Goal: Task Accomplishment & Management: Complete application form

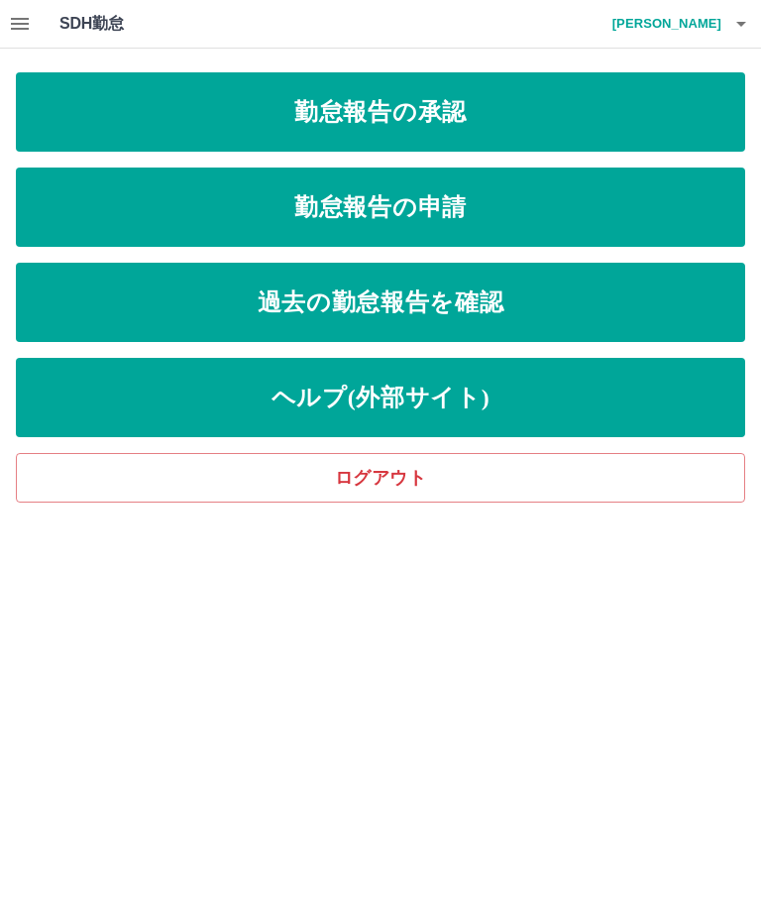
click at [758, 26] on button "button" at bounding box center [741, 24] width 40 height 48
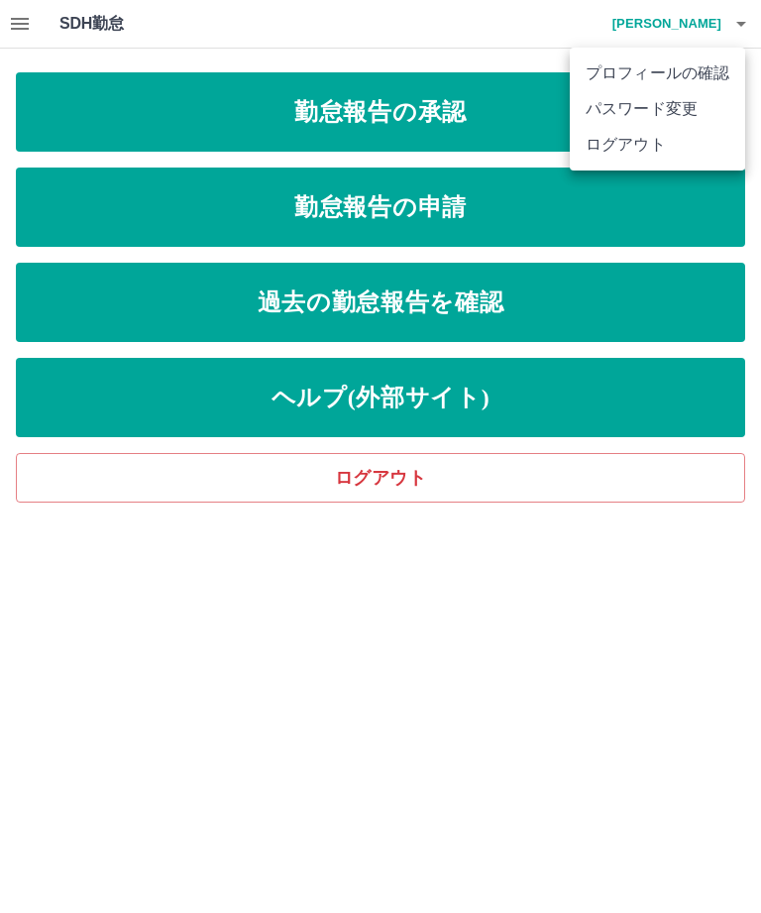
click at [660, 142] on li "ログアウト" at bounding box center [657, 145] width 175 height 36
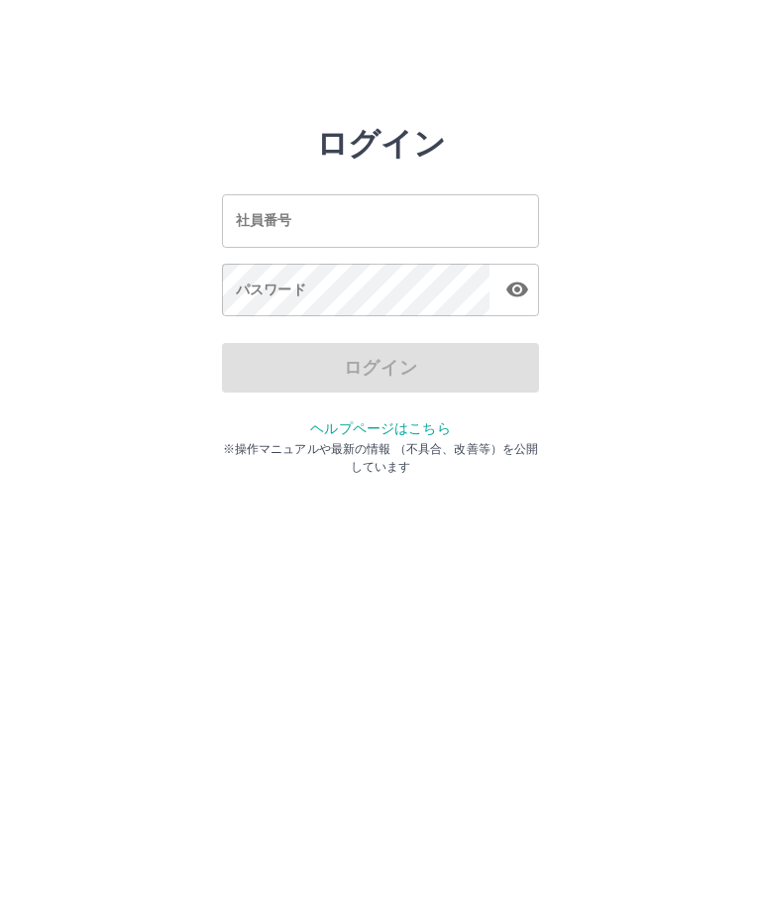
click at [253, 211] on div "社員番号 社員番号" at bounding box center [380, 220] width 317 height 53
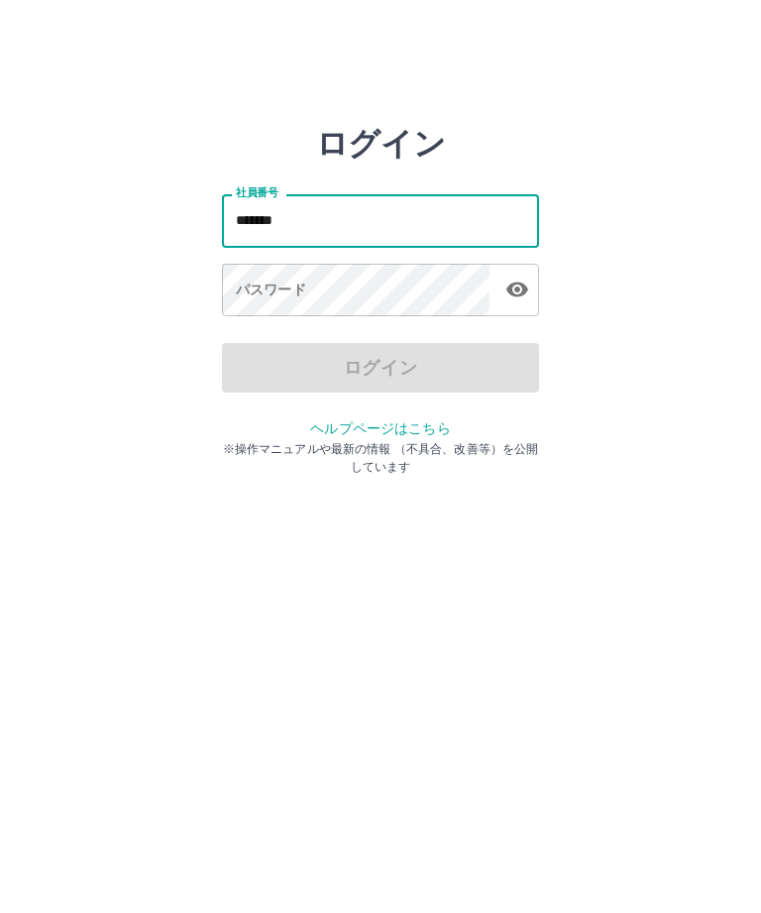
type input "*******"
click at [279, 292] on div "パスワード パスワード" at bounding box center [380, 291] width 317 height 55
click at [279, 291] on div "パスワード パスワード" at bounding box center [380, 291] width 317 height 55
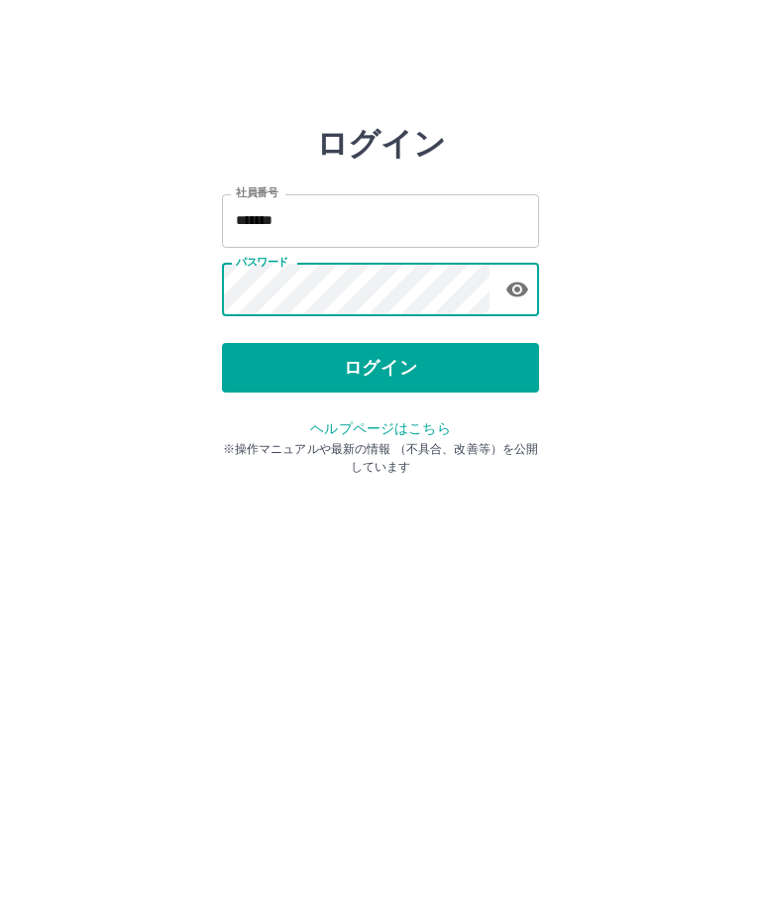
click at [403, 352] on button "ログイン" at bounding box center [380, 368] width 317 height 50
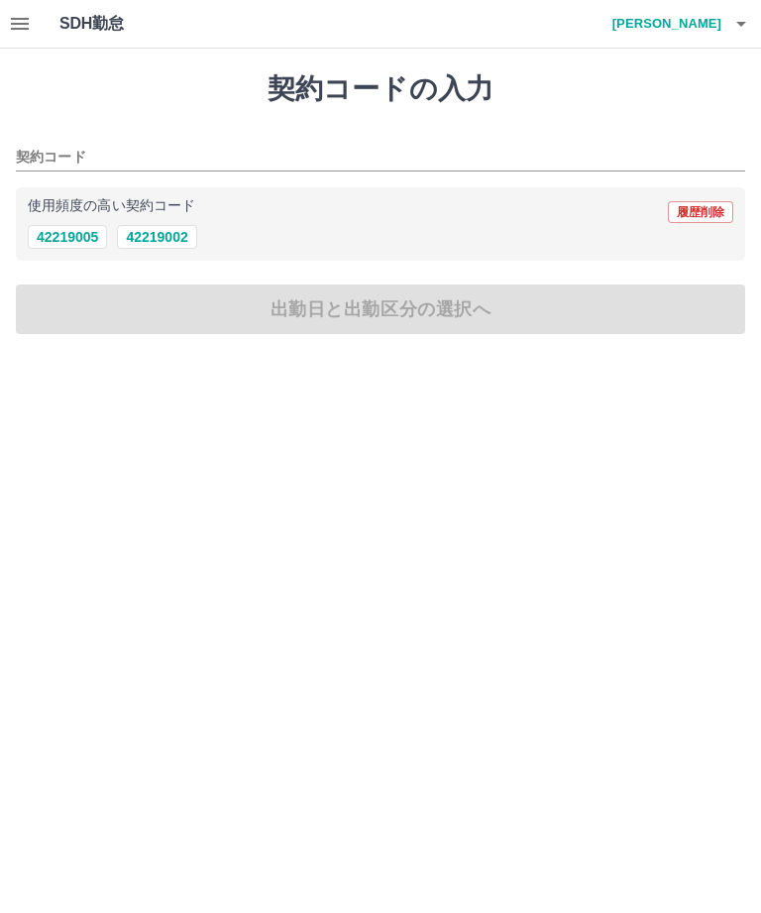
click at [63, 230] on button "42219005" at bounding box center [67, 237] width 79 height 24
type input "********"
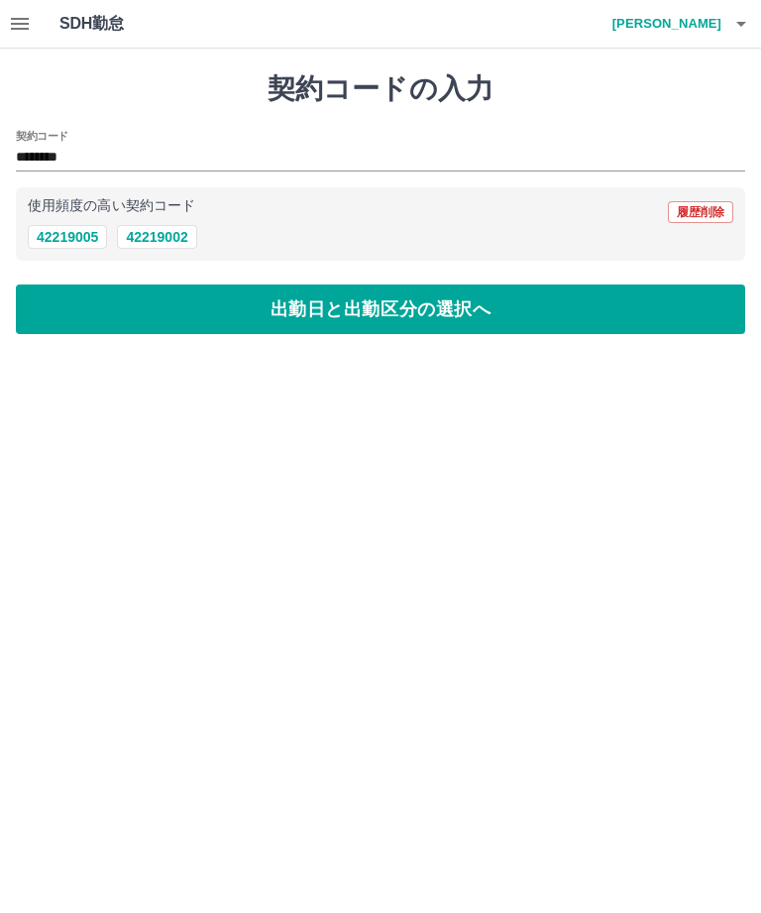
click at [411, 306] on button "出勤日と出勤区分の選択へ" at bounding box center [380, 309] width 729 height 50
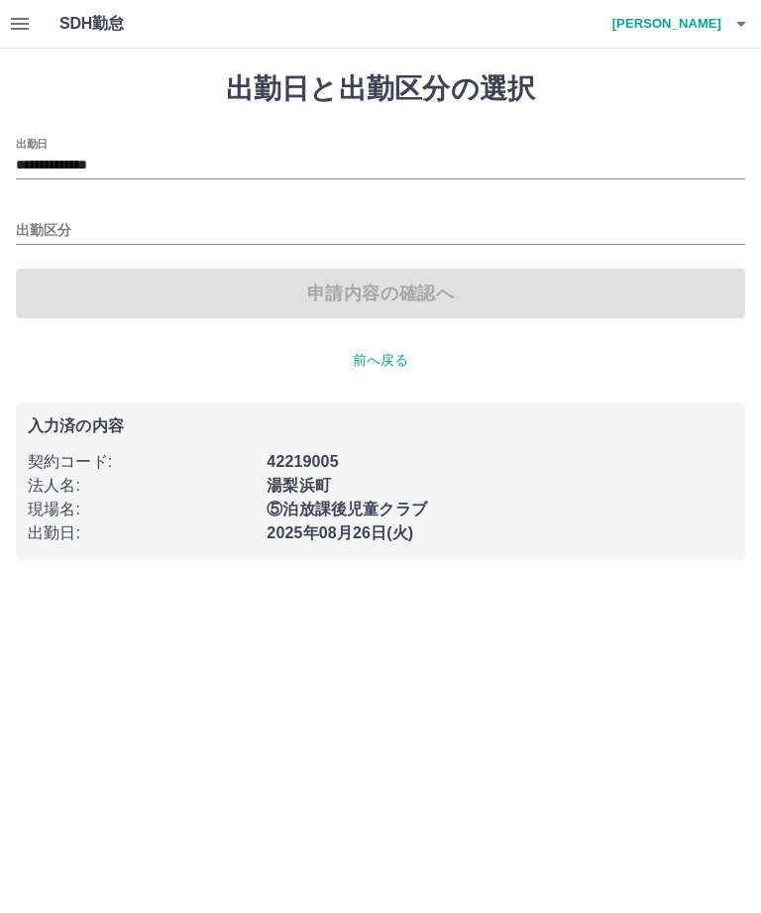
click at [34, 209] on div "出勤区分" at bounding box center [380, 224] width 729 height 42
click at [21, 214] on label "出勤区分" at bounding box center [37, 208] width 42 height 15
click at [21, 219] on input "出勤区分" at bounding box center [380, 231] width 729 height 25
click at [30, 215] on label "出勤区分" at bounding box center [37, 208] width 42 height 15
click at [30, 219] on input "出勤区分" at bounding box center [380, 231] width 729 height 25
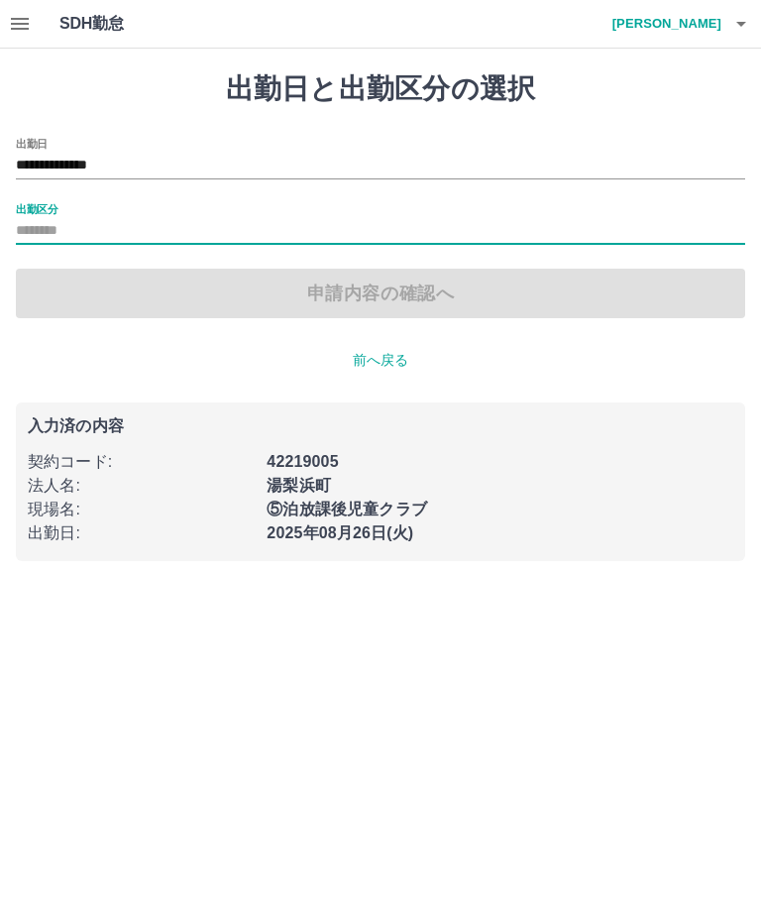
click at [39, 204] on label "出勤区分" at bounding box center [37, 208] width 42 height 15
click at [39, 219] on input "出勤区分" at bounding box center [380, 231] width 729 height 25
click at [27, 228] on input "出勤区分" at bounding box center [380, 231] width 729 height 25
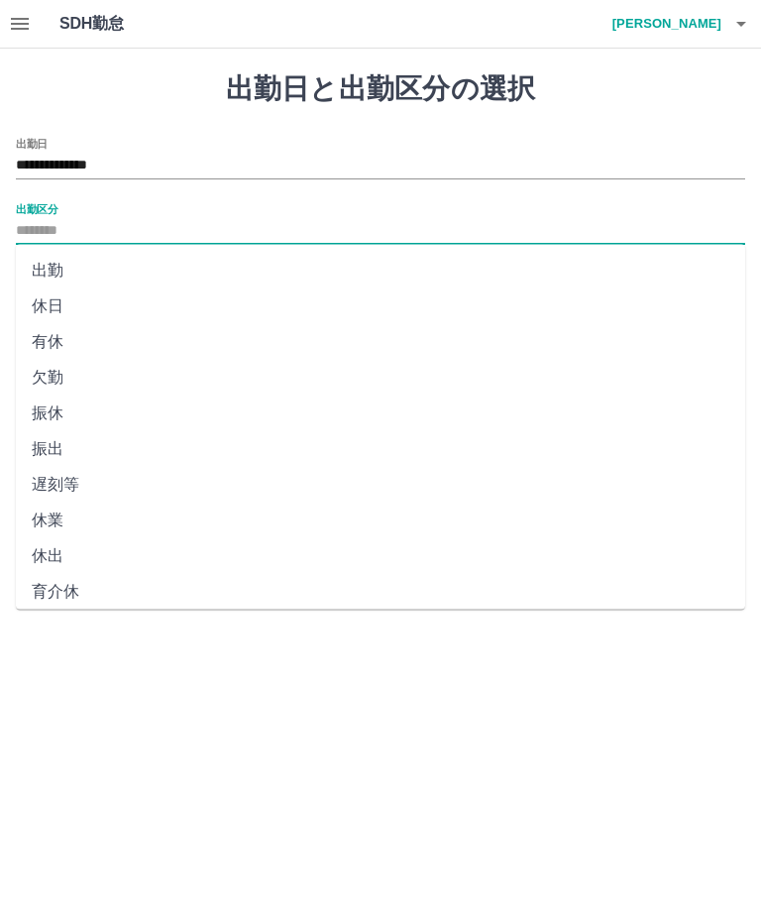
click at [43, 258] on li "出勤" at bounding box center [380, 271] width 729 height 36
type input "**"
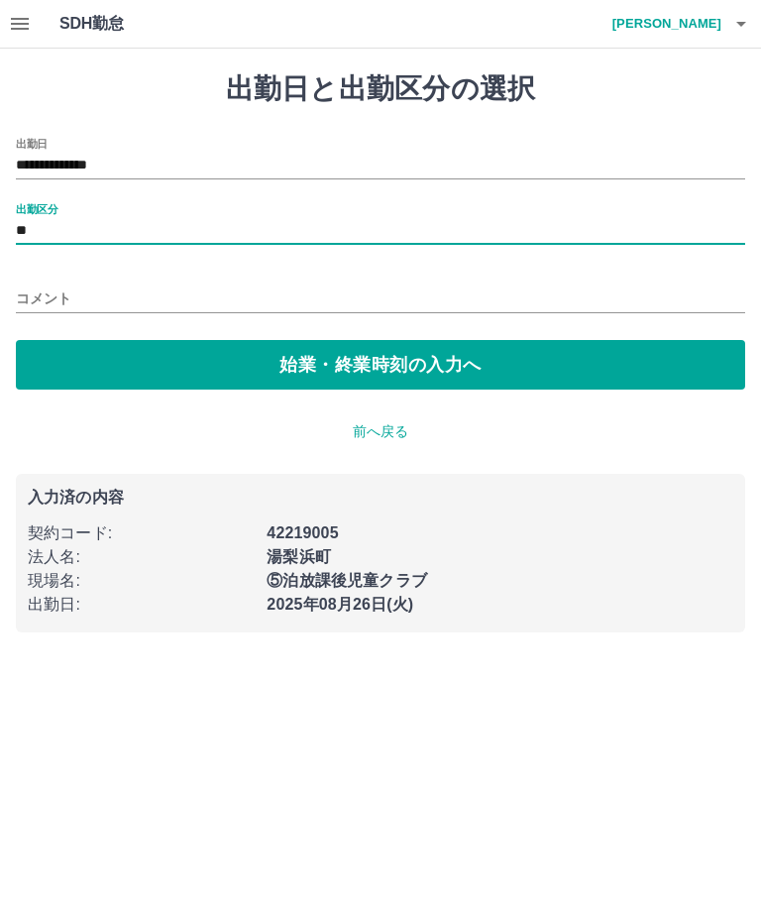
click at [367, 361] on button "始業・終業時刻の入力へ" at bounding box center [380, 365] width 729 height 50
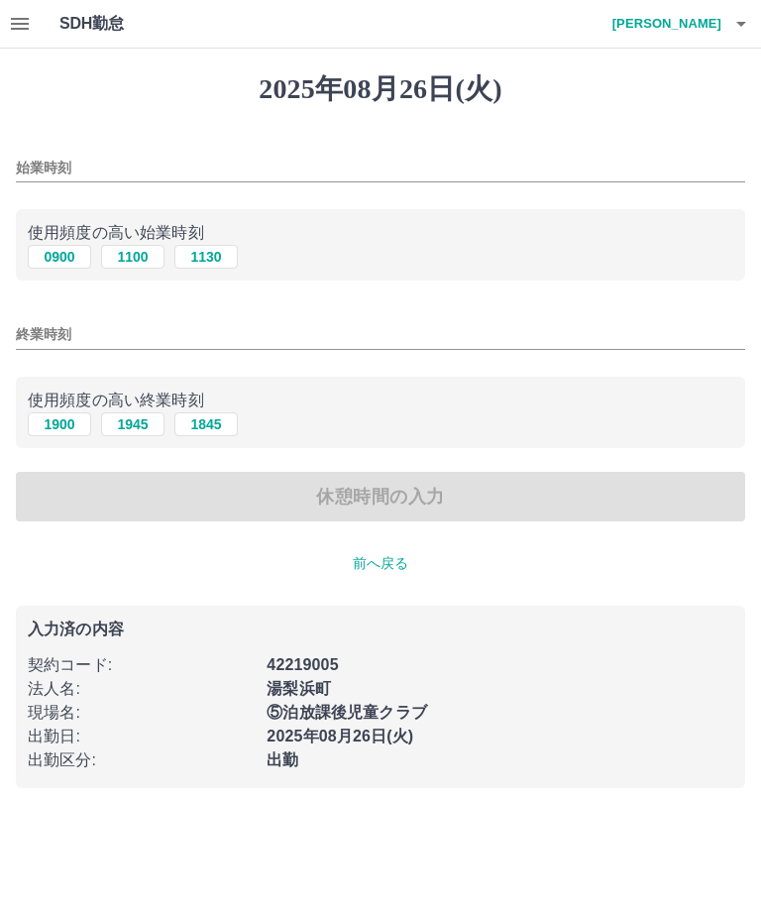
click at [31, 164] on input "始業時刻" at bounding box center [380, 168] width 729 height 29
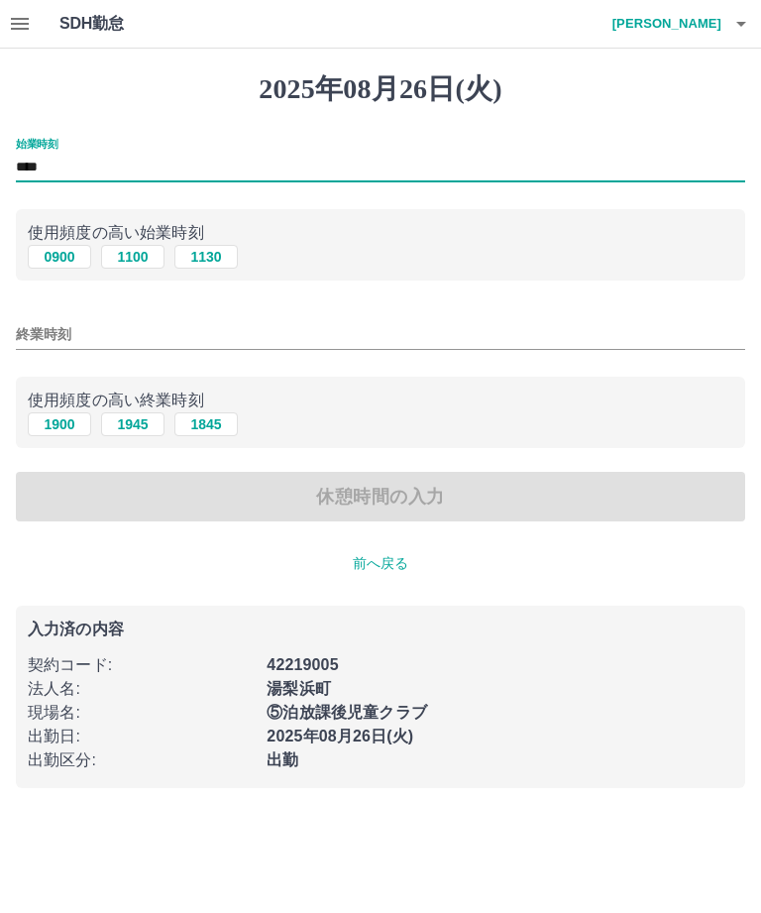
type input "****"
click at [39, 331] on input "終業時刻" at bounding box center [380, 334] width 729 height 29
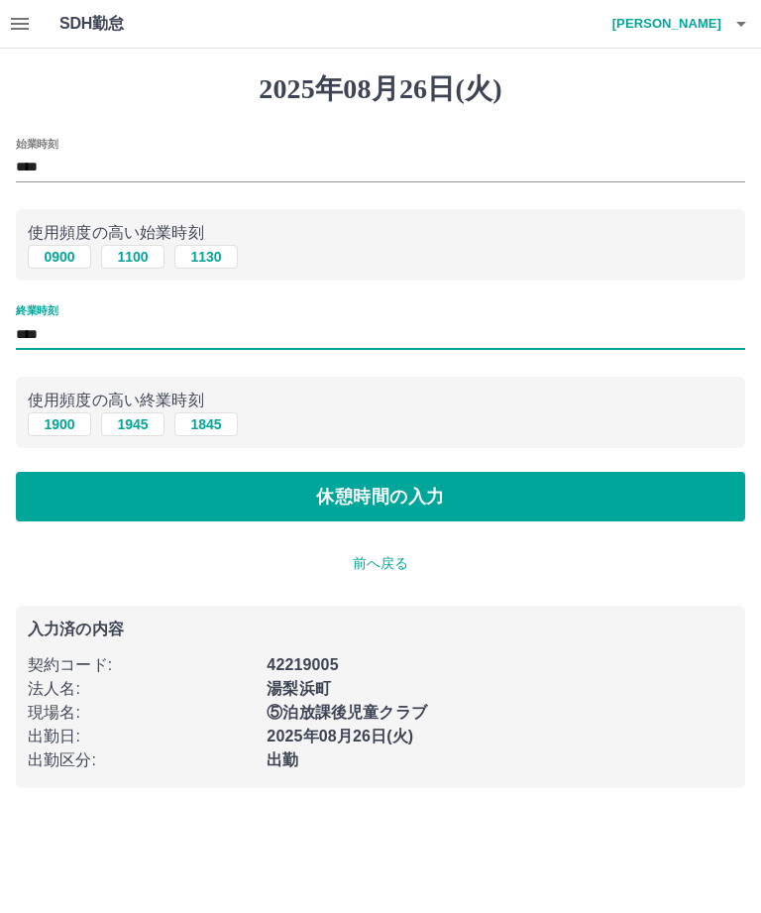
type input "****"
click at [468, 505] on button "休憩時間の入力" at bounding box center [380, 497] width 729 height 50
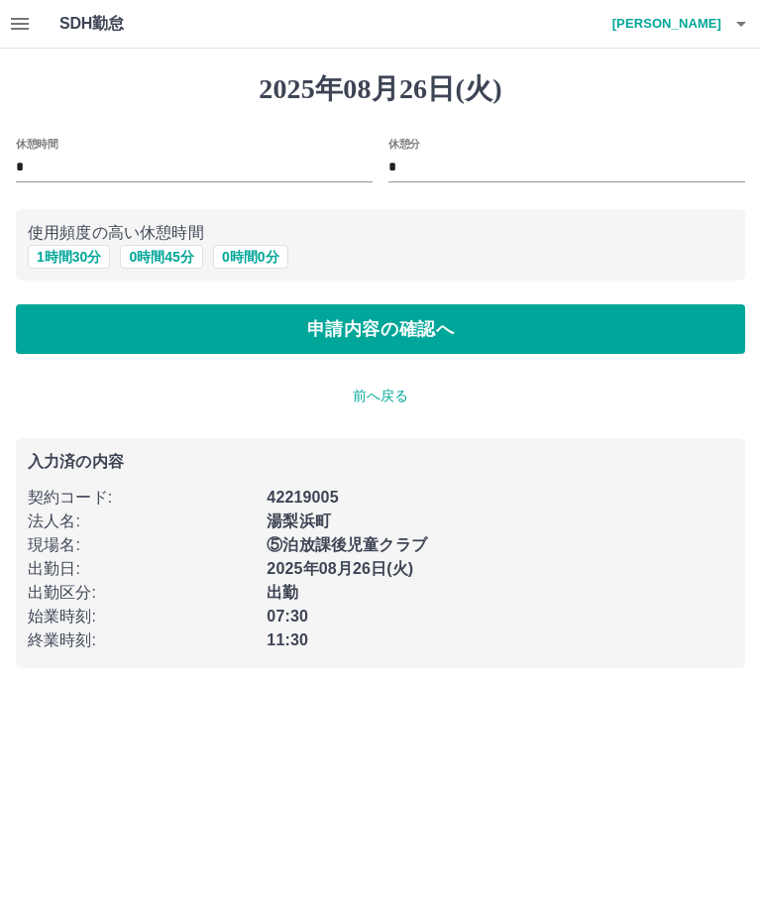
click at [422, 336] on button "申請内容の確認へ" at bounding box center [380, 329] width 729 height 50
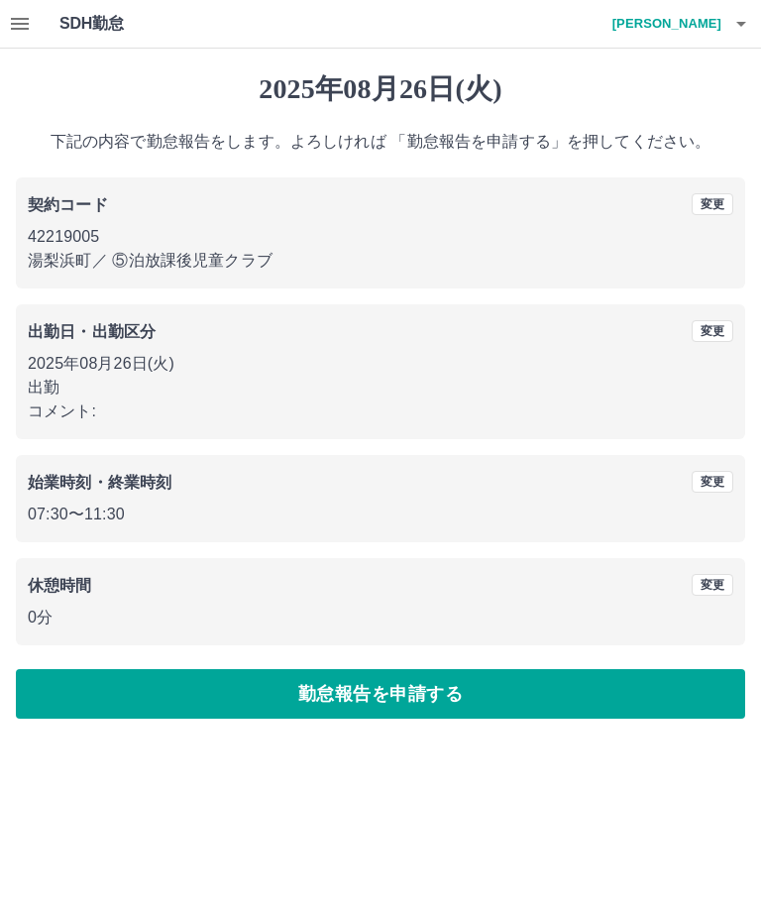
click at [354, 691] on button "勤怠報告を申請する" at bounding box center [380, 694] width 729 height 50
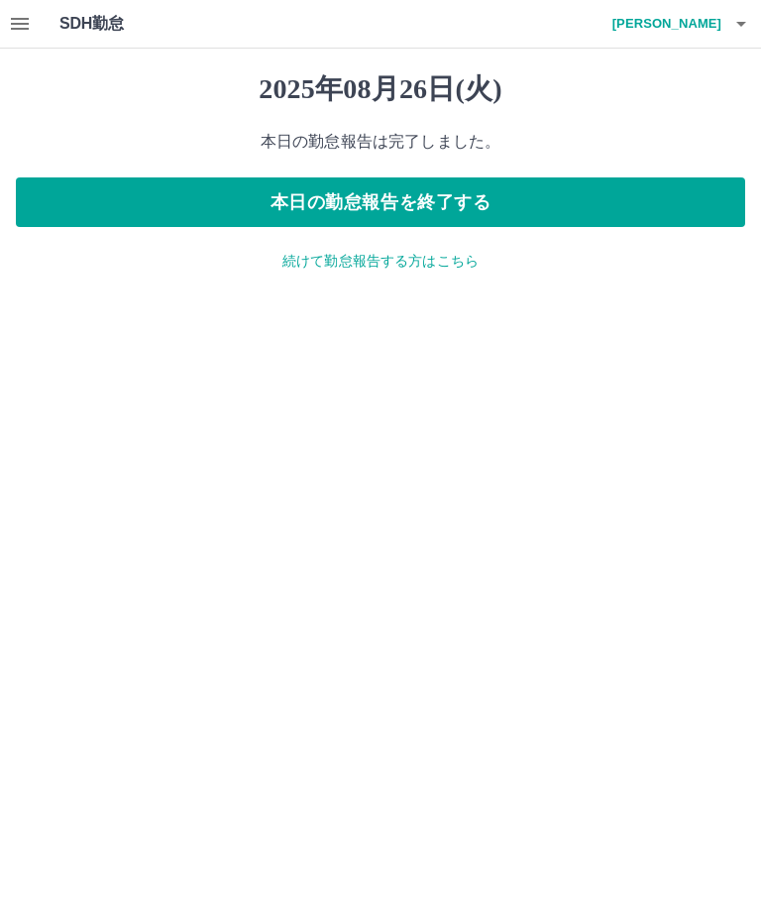
click at [488, 189] on button "本日の勤怠報告を終了する" at bounding box center [380, 202] width 729 height 50
